Goal: Task Accomplishment & Management: Manage account settings

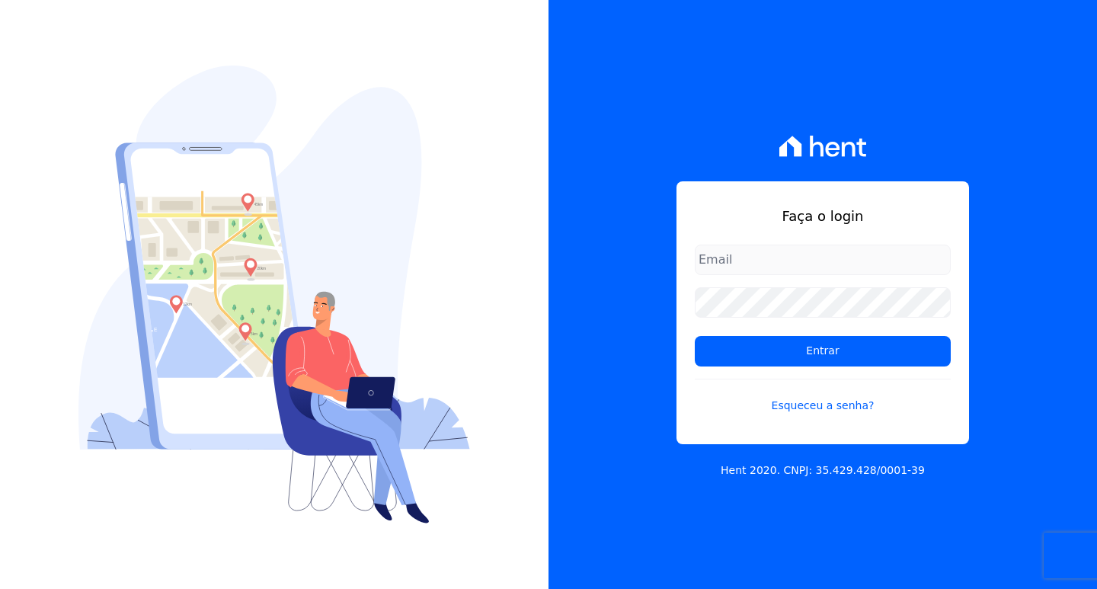
click at [758, 262] on input "email" at bounding box center [823, 260] width 256 height 30
type input "[PERSON_NAME][EMAIL_ADDRESS][PERSON_NAME][DOMAIN_NAME]"
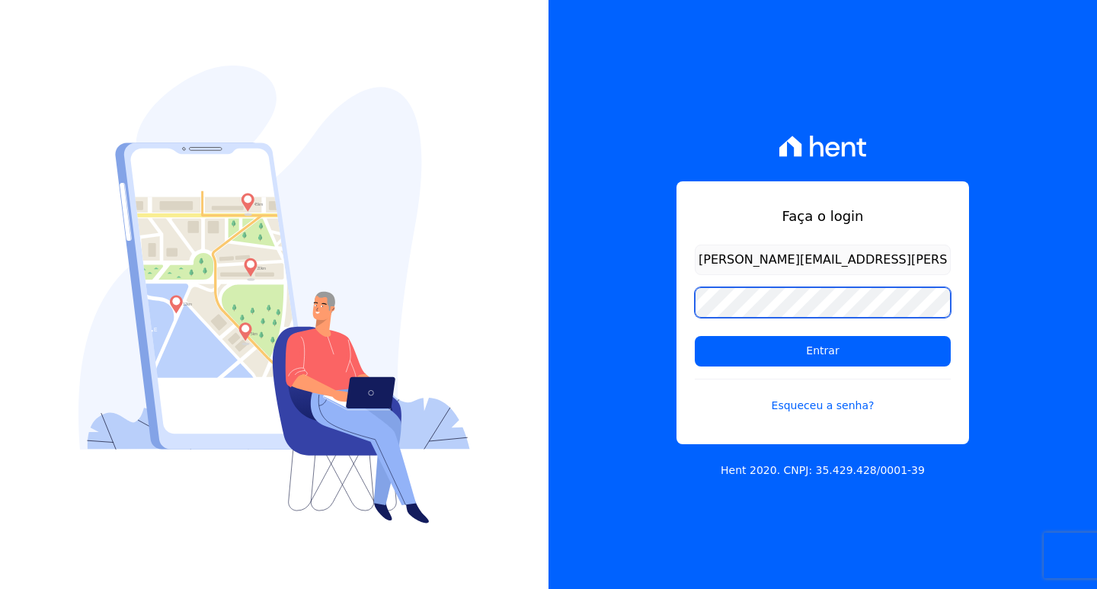
click at [695, 336] on input "Entrar" at bounding box center [823, 351] width 256 height 30
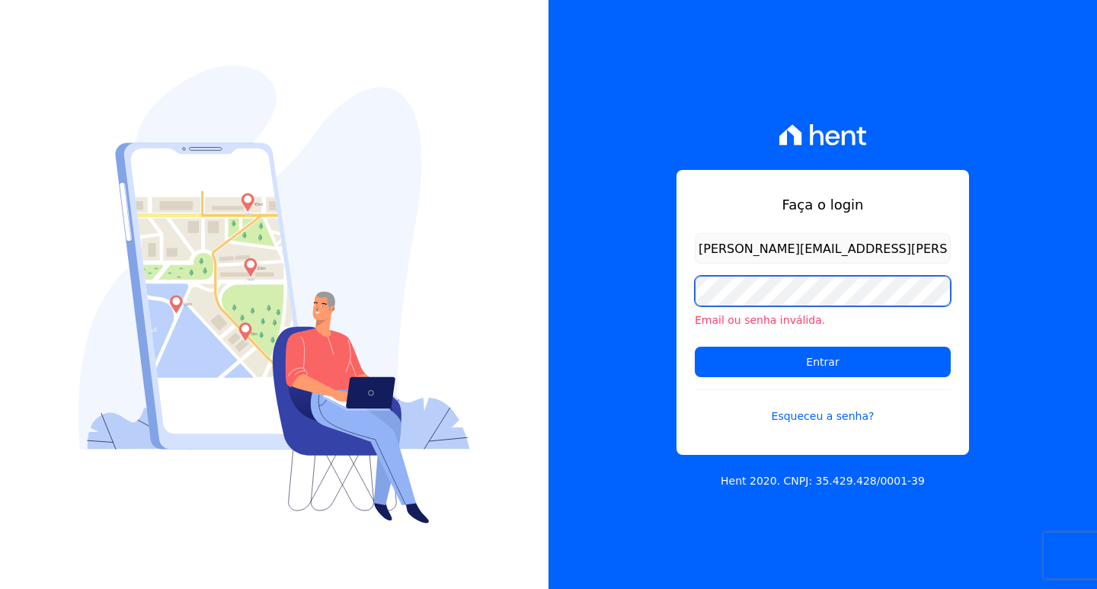
click at [695, 347] on input "Entrar" at bounding box center [823, 362] width 256 height 30
